Goal: Communication & Community: Participate in discussion

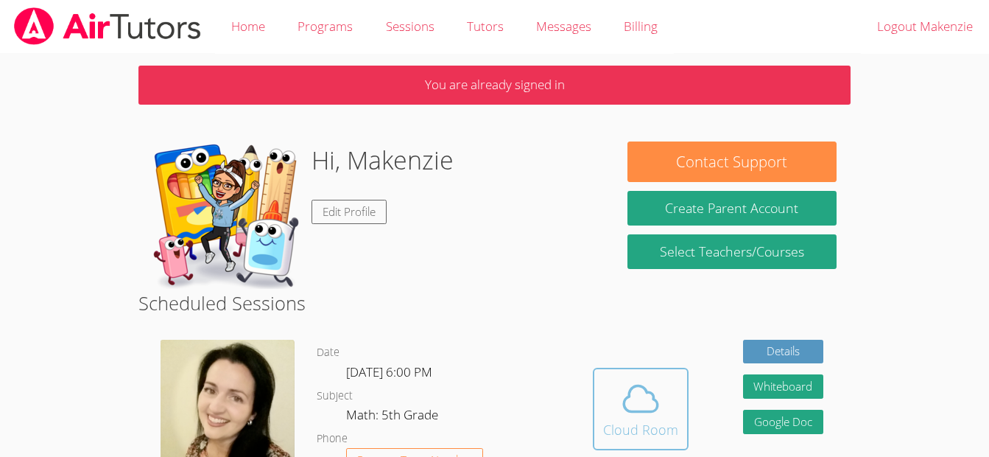
click at [644, 396] on icon at bounding box center [640, 398] width 41 height 41
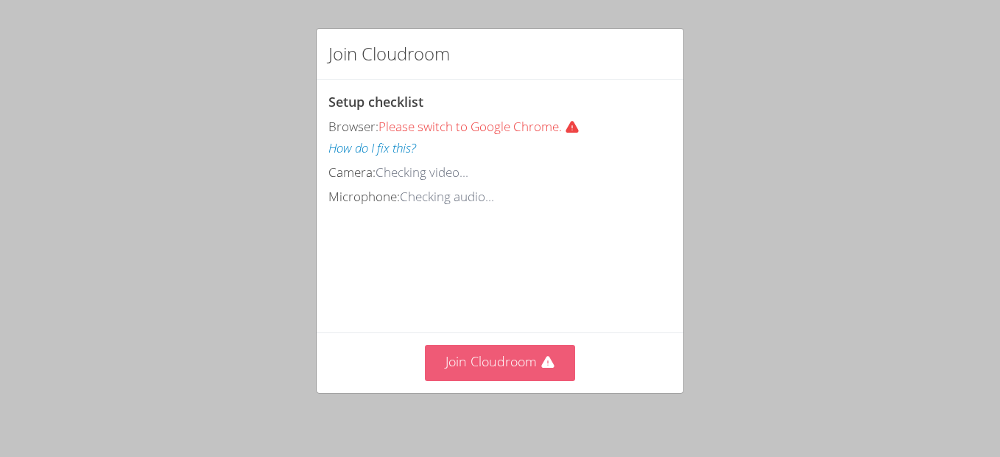
click at [527, 367] on button "Join Cloudroom" at bounding box center [500, 363] width 151 height 36
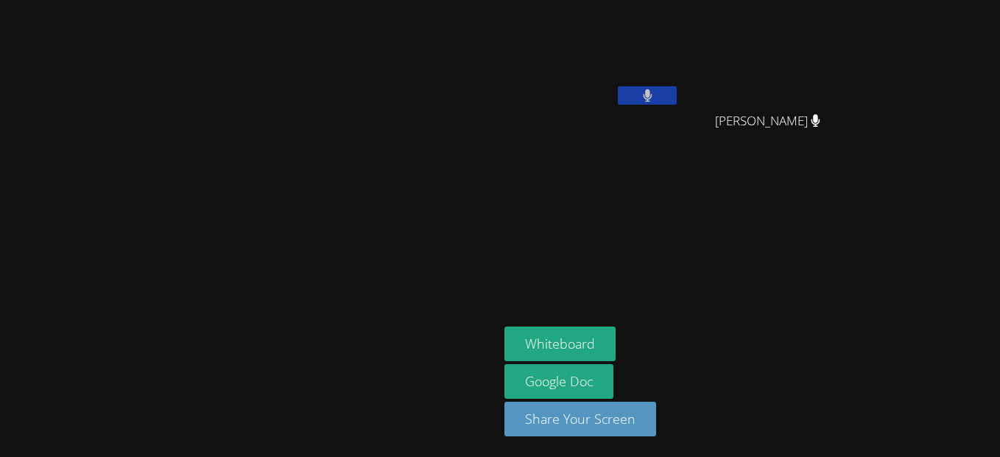
click at [577, 96] on div "[PERSON_NAME] [PERSON_NAME] [PERSON_NAME] [PERSON_NAME] [PERSON_NAME] Whiteboar…" at bounding box center [500, 228] width 1000 height 457
click at [677, 98] on button at bounding box center [647, 95] width 59 height 18
click at [677, 96] on button at bounding box center [647, 95] width 59 height 18
click at [677, 89] on button at bounding box center [647, 95] width 59 height 18
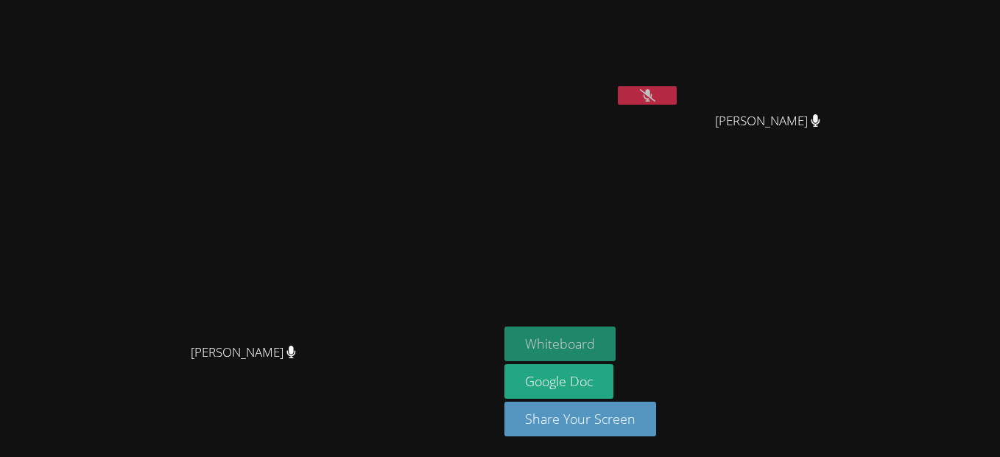
click at [616, 342] on button "Whiteboard" at bounding box center [559, 343] width 111 height 35
click at [677, 101] on button at bounding box center [647, 95] width 59 height 18
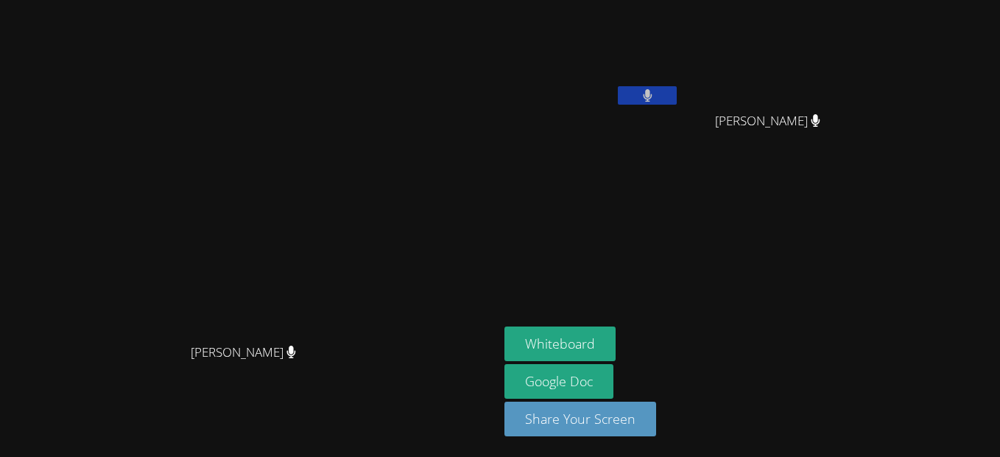
click at [677, 104] on button at bounding box center [647, 95] width 59 height 18
click at [677, 94] on button at bounding box center [647, 95] width 59 height 18
click at [616, 331] on button "Whiteboard" at bounding box center [559, 343] width 111 height 35
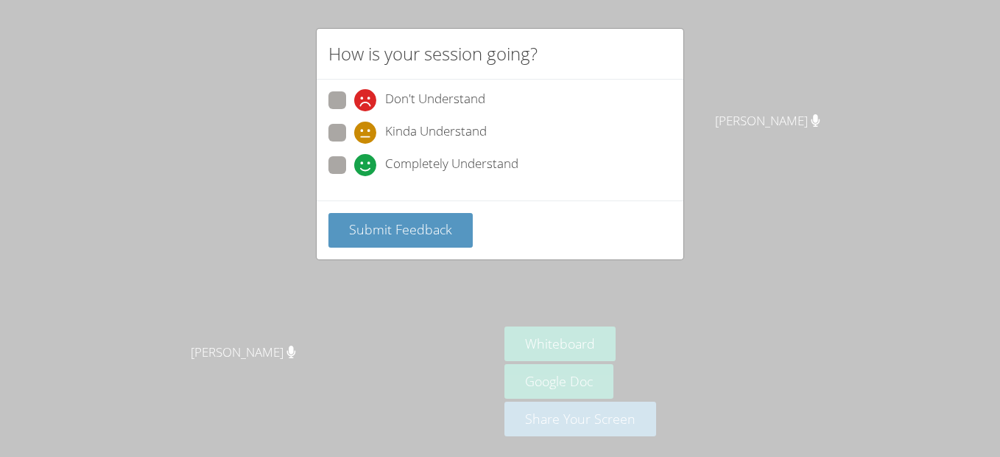
click at [382, 163] on div "Completely Understand" at bounding box center [436, 165] width 164 height 22
click at [367, 163] on input "Completely Understand" at bounding box center [360, 162] width 13 height 13
radio input "true"
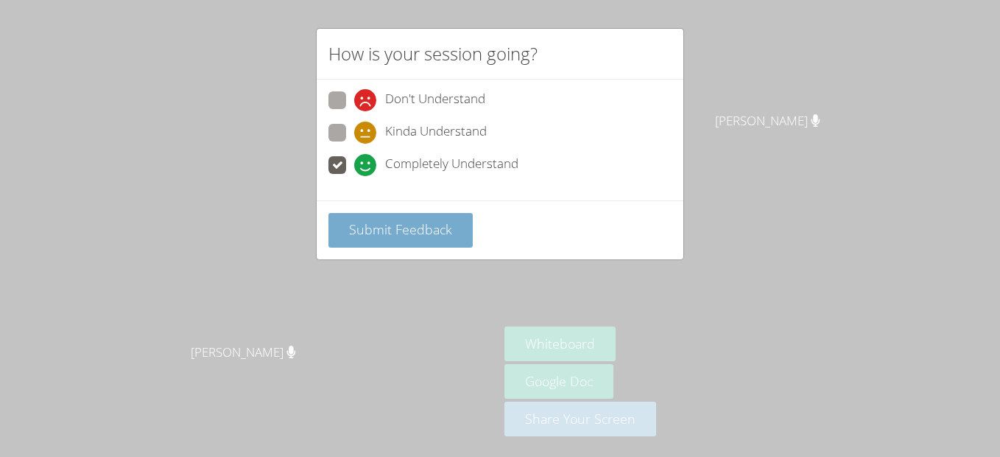
click at [376, 233] on span "Submit Feedback" at bounding box center [400, 229] width 103 height 18
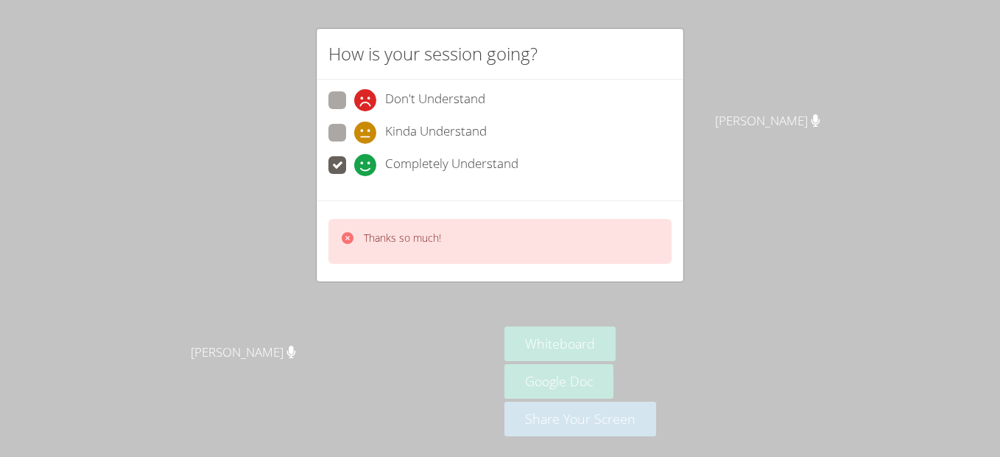
click at [764, 147] on div "How is your session going? Don't Understand Kinda Understand Completely Underst…" at bounding box center [500, 228] width 1000 height 457
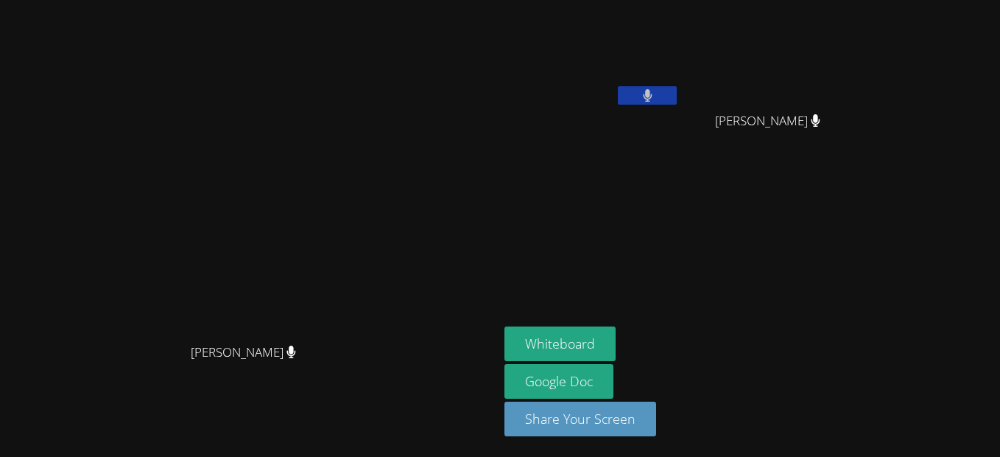
drag, startPoint x: 779, startPoint y: 12, endPoint x: 746, endPoint y: 96, distance: 90.3
click at [680, 96] on video at bounding box center [591, 55] width 175 height 99
